Goal: Check status: Check status

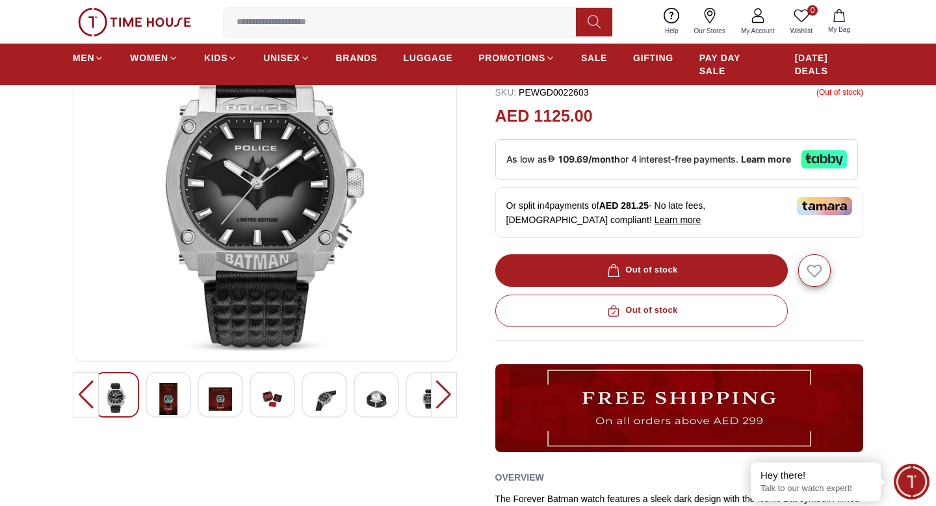
scroll to position [245, 0]
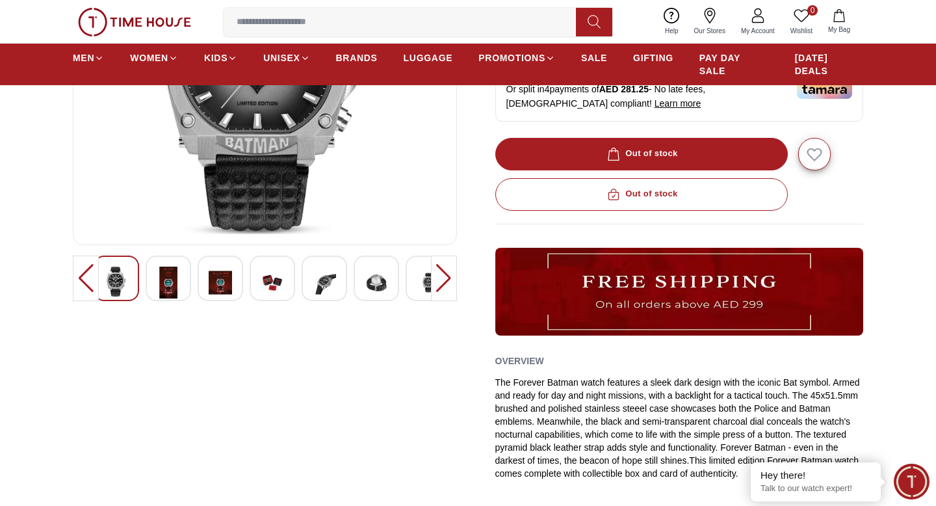
click at [181, 286] on div at bounding box center [169, 279] width 46 height 46
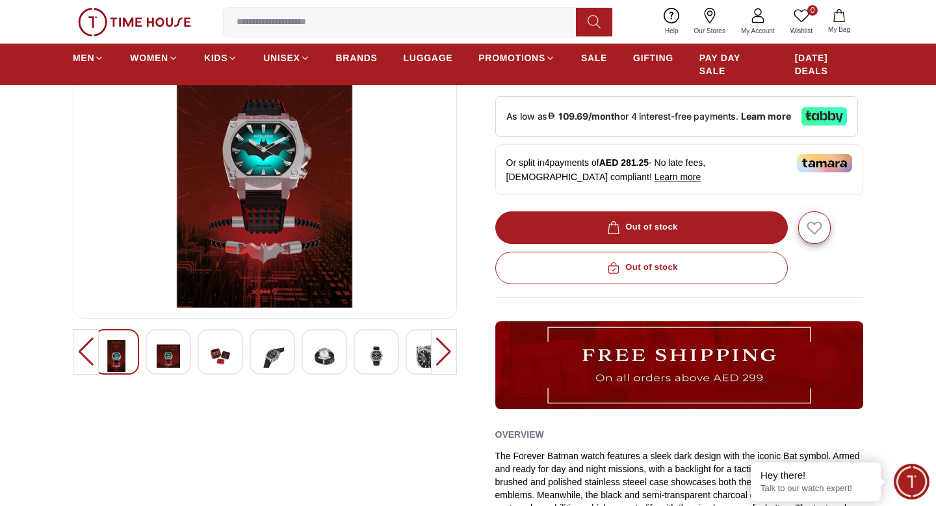
scroll to position [172, 0]
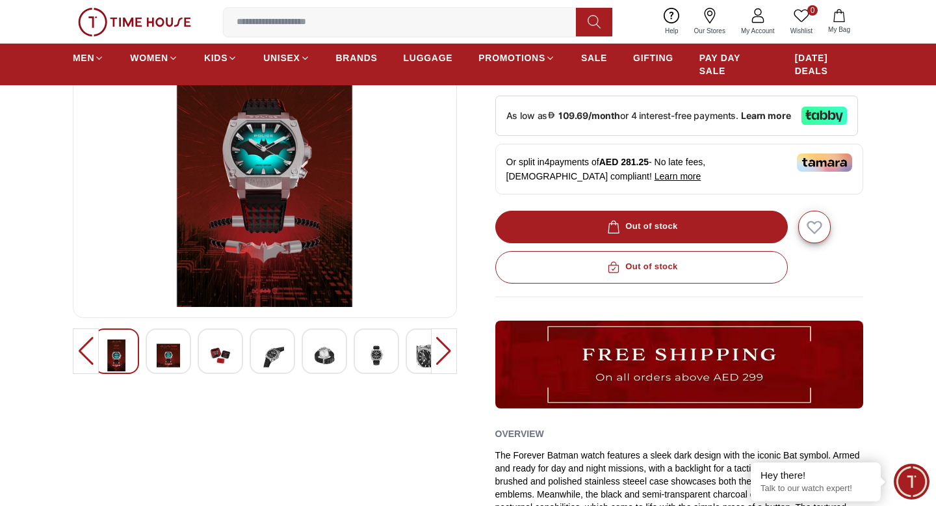
click at [231, 336] on div at bounding box center [221, 351] width 46 height 46
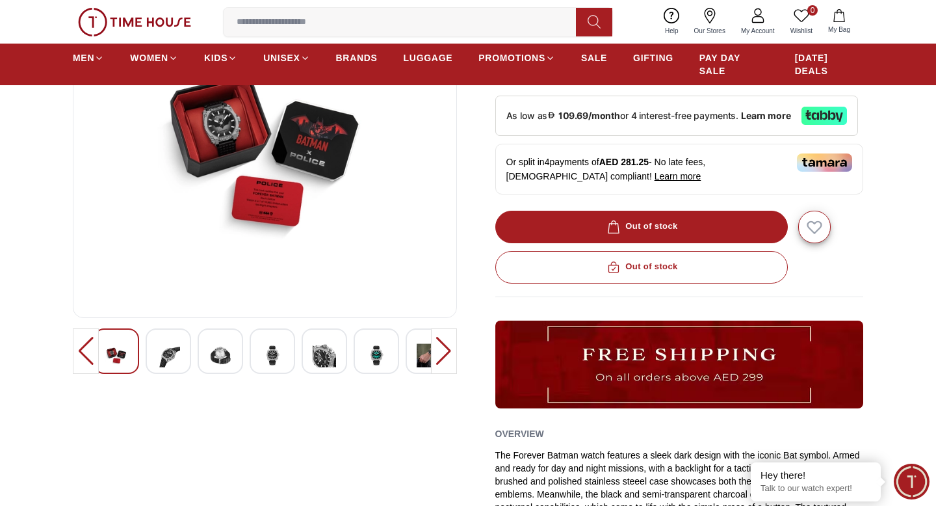
click at [223, 356] on img at bounding box center [220, 355] width 23 height 32
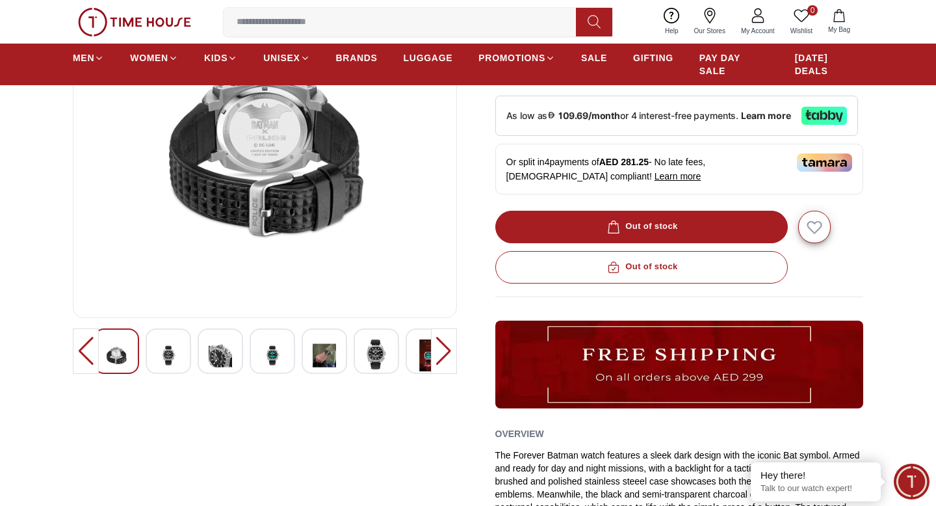
click at [275, 358] on img at bounding box center [272, 355] width 23 height 32
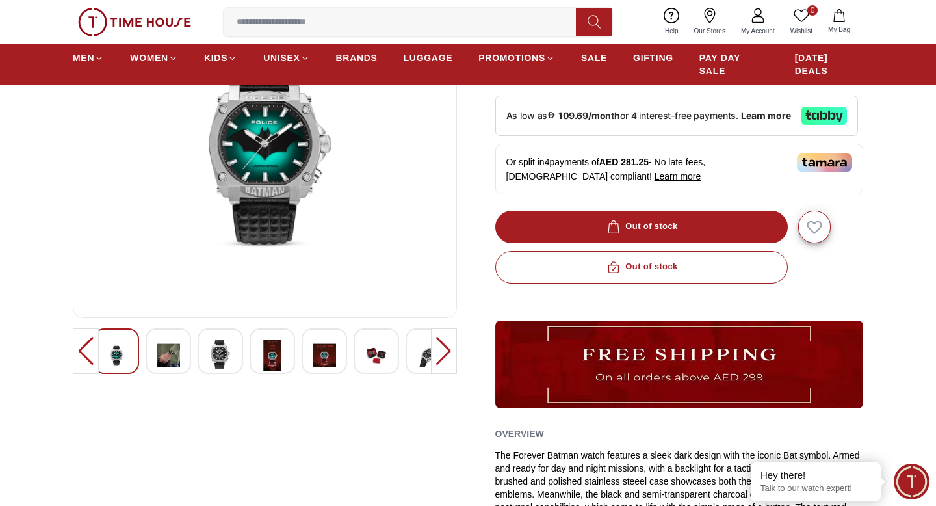
click at [278, 357] on img at bounding box center [272, 355] width 23 height 32
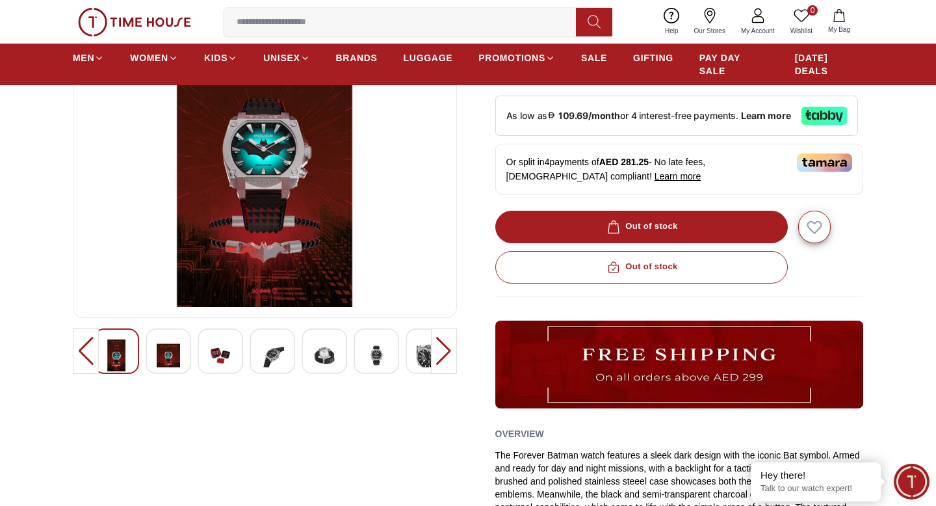
click at [331, 356] on img at bounding box center [324, 355] width 23 height 32
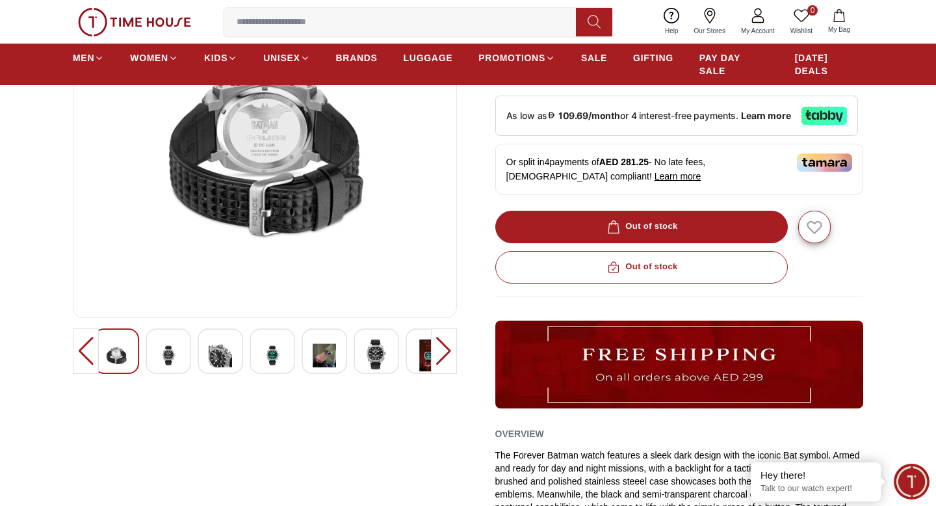
click at [386, 355] on img at bounding box center [376, 354] width 23 height 30
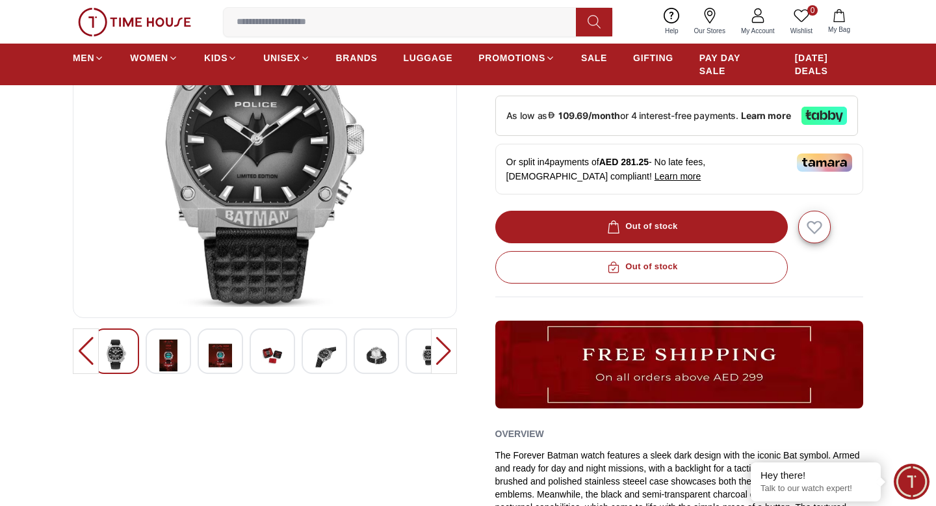
click at [448, 355] on div at bounding box center [444, 351] width 26 height 46
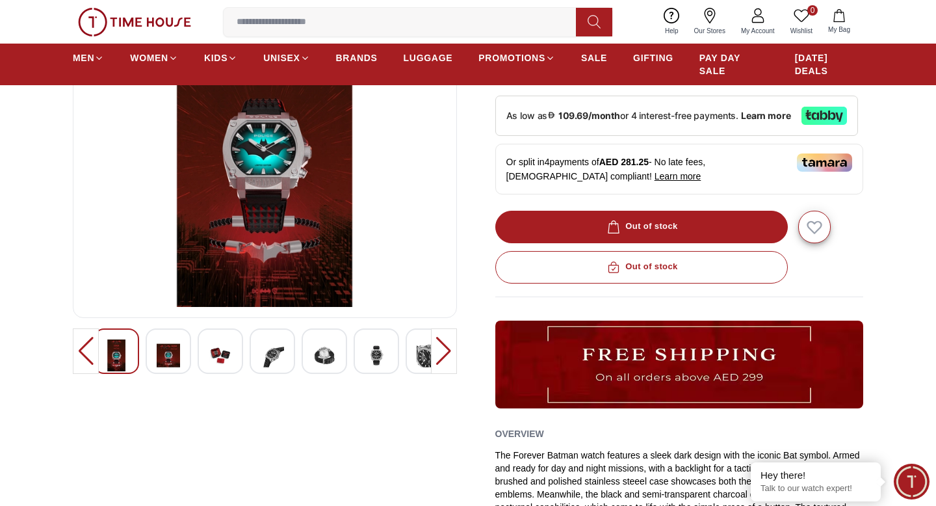
click at [448, 355] on div at bounding box center [444, 351] width 26 height 46
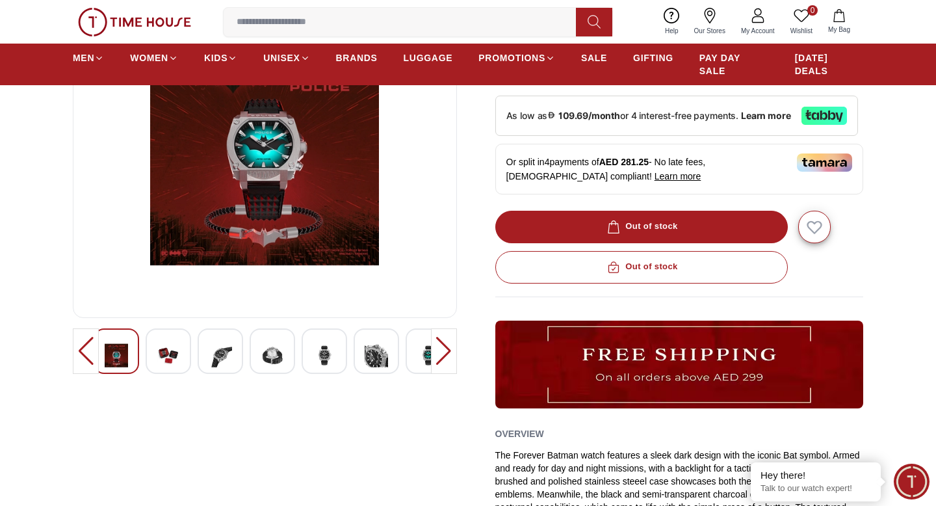
click at [448, 355] on div at bounding box center [444, 351] width 26 height 46
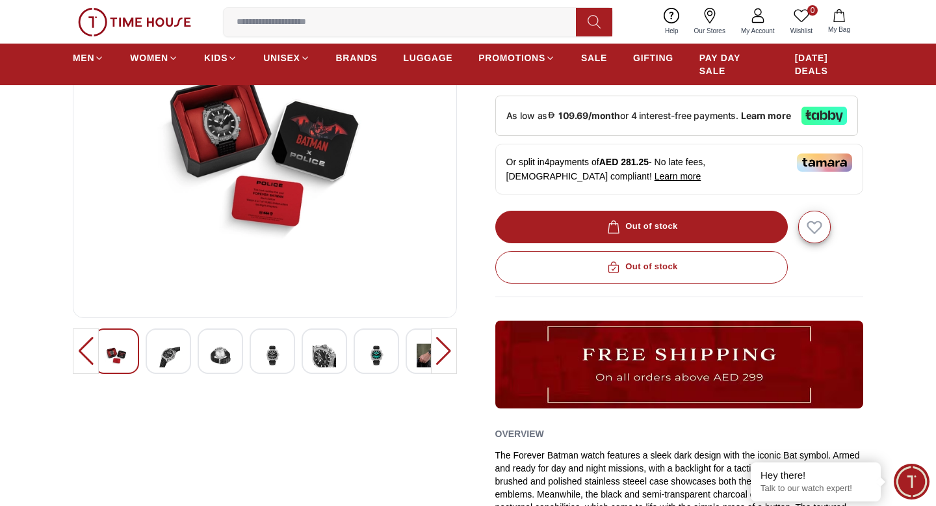
click at [453, 353] on div at bounding box center [444, 351] width 26 height 46
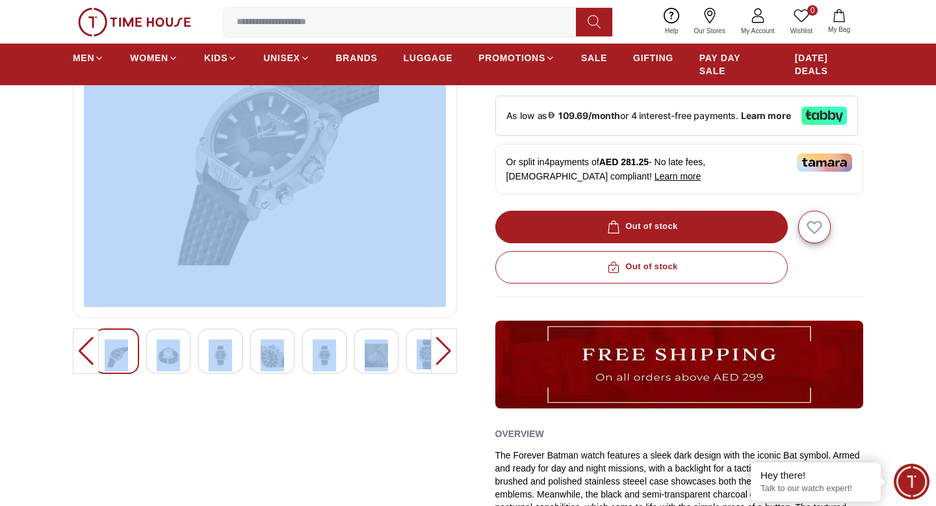
click at [453, 353] on div at bounding box center [444, 351] width 26 height 46
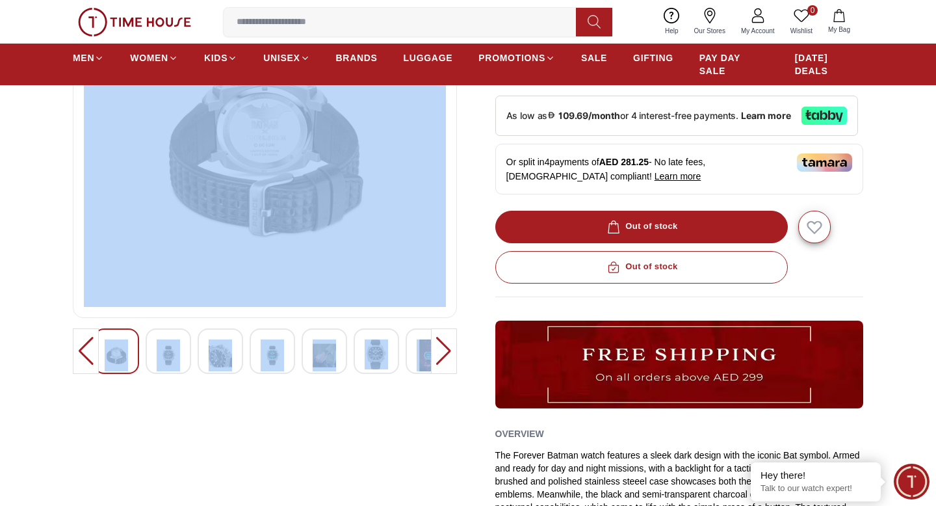
click at [344, 340] on div at bounding box center [325, 351] width 46 height 46
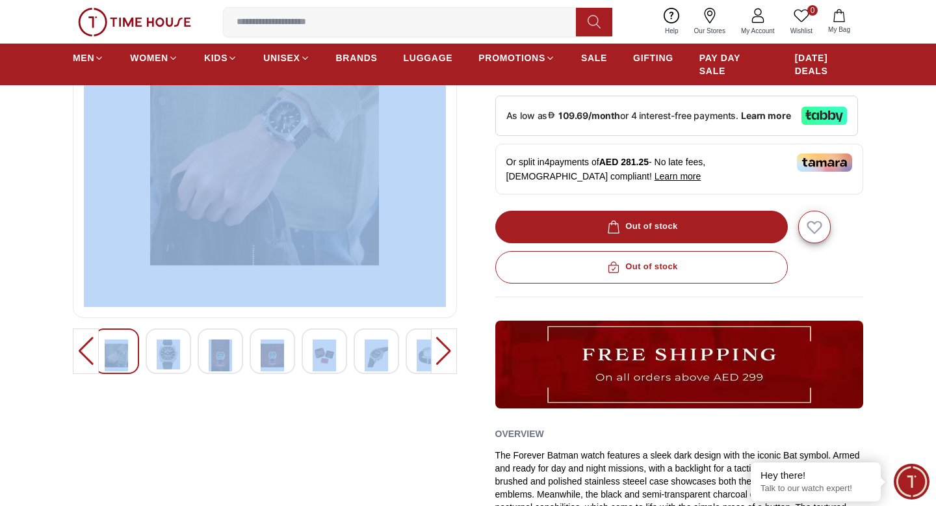
click at [321, 249] on img at bounding box center [265, 151] width 362 height 312
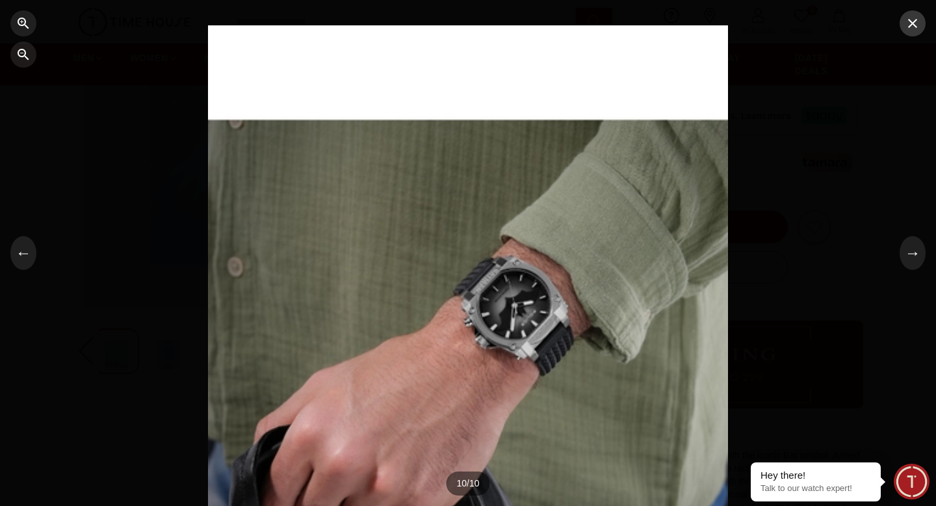
click at [911, 20] on icon "button" at bounding box center [913, 24] width 16 height 16
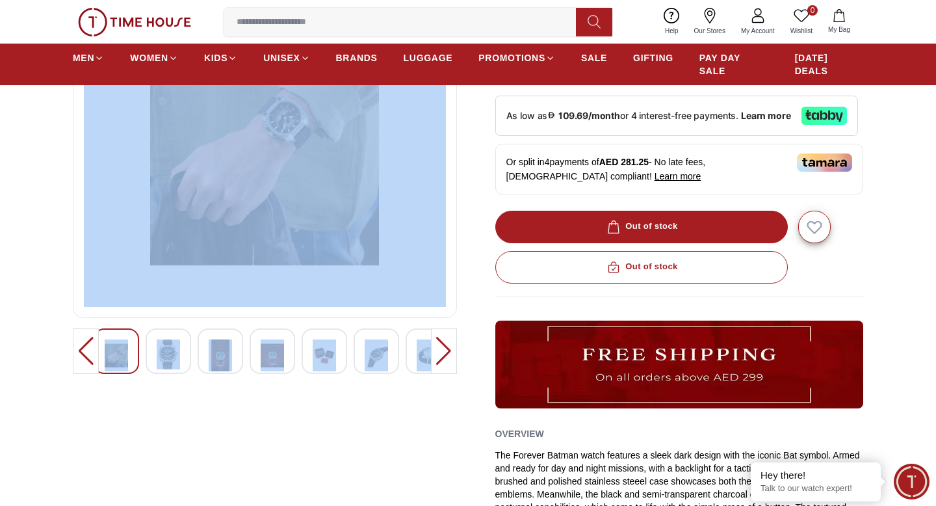
scroll to position [0, 0]
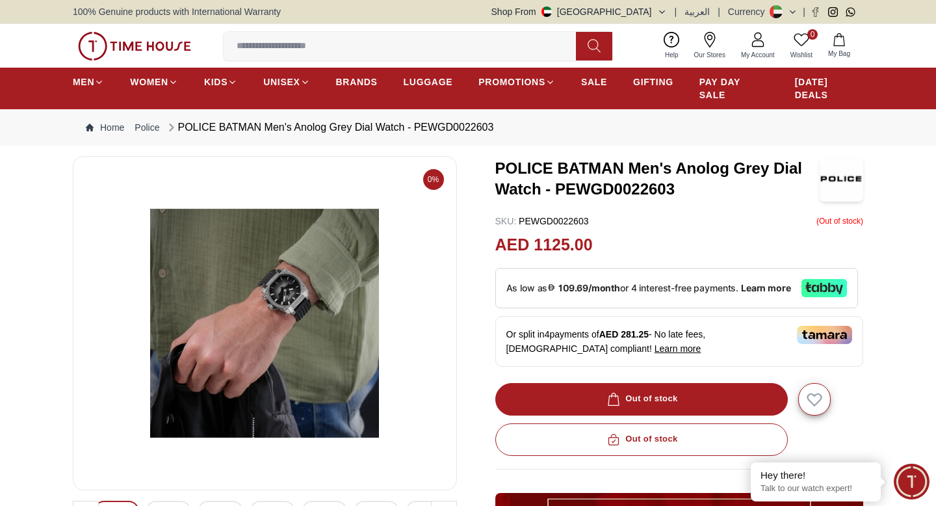
click at [749, 46] on link "My Account" at bounding box center [758, 45] width 49 height 33
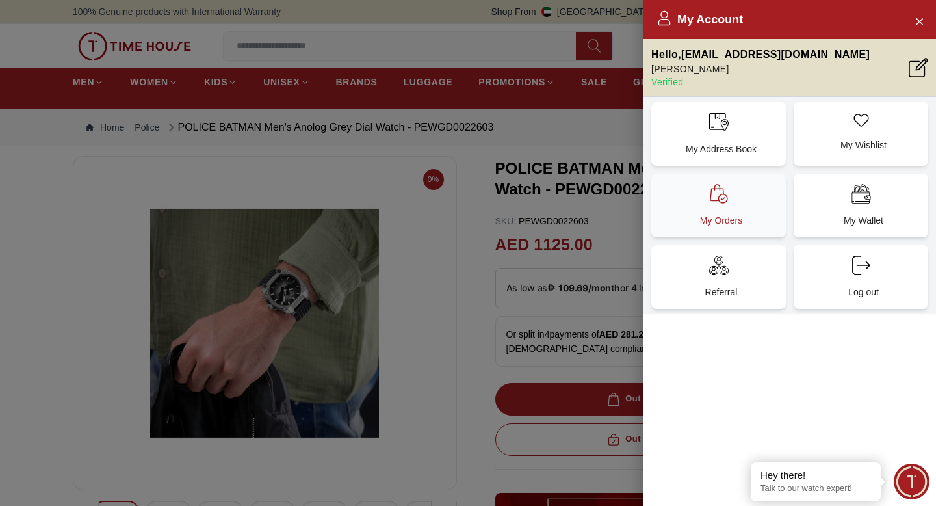
click at [734, 197] on div "My Orders" at bounding box center [719, 206] width 135 height 64
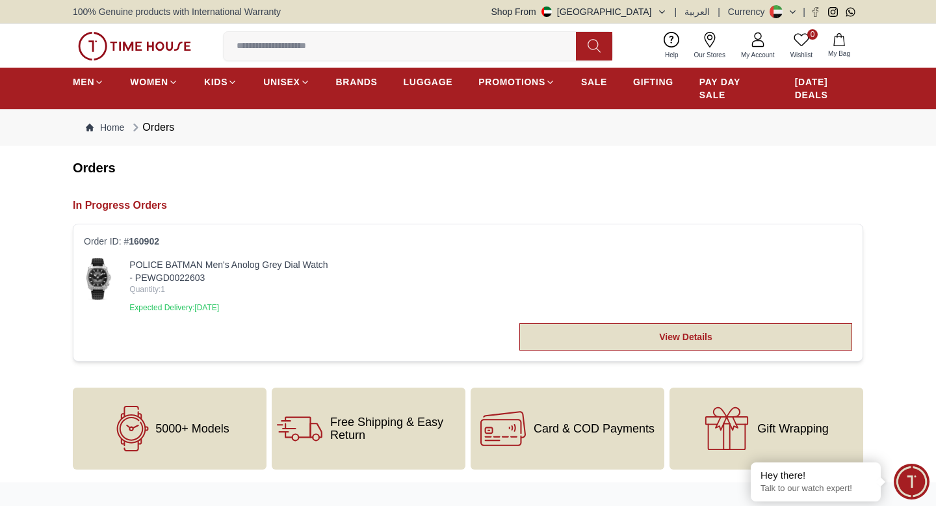
click at [631, 331] on link "View Details" at bounding box center [686, 336] width 333 height 27
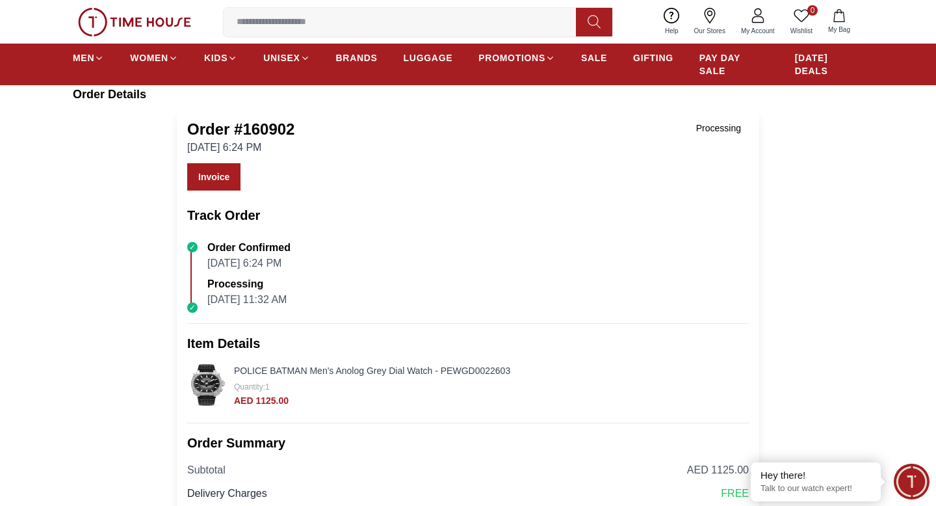
scroll to position [129, 0]
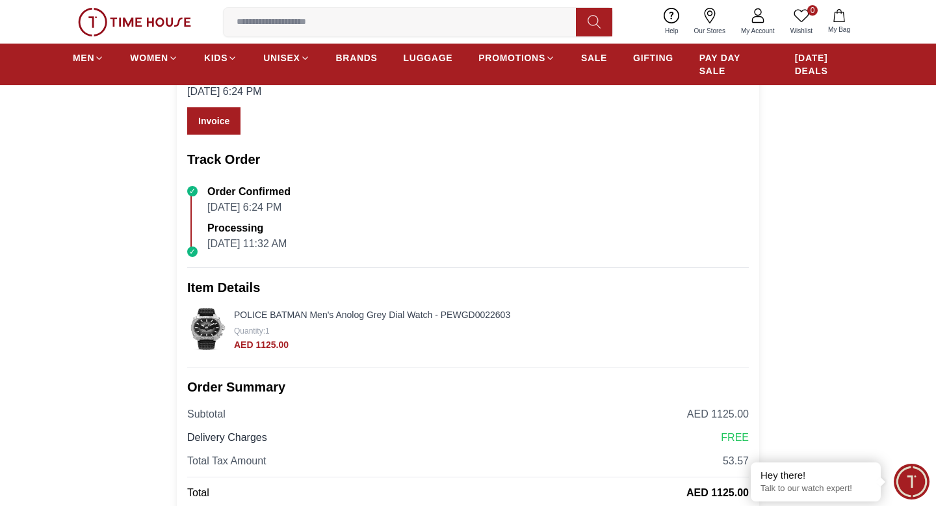
click at [222, 240] on p "[DATE] 11:32 AM" at bounding box center [246, 244] width 79 height 16
